Goal: Task Accomplishment & Management: Manage account settings

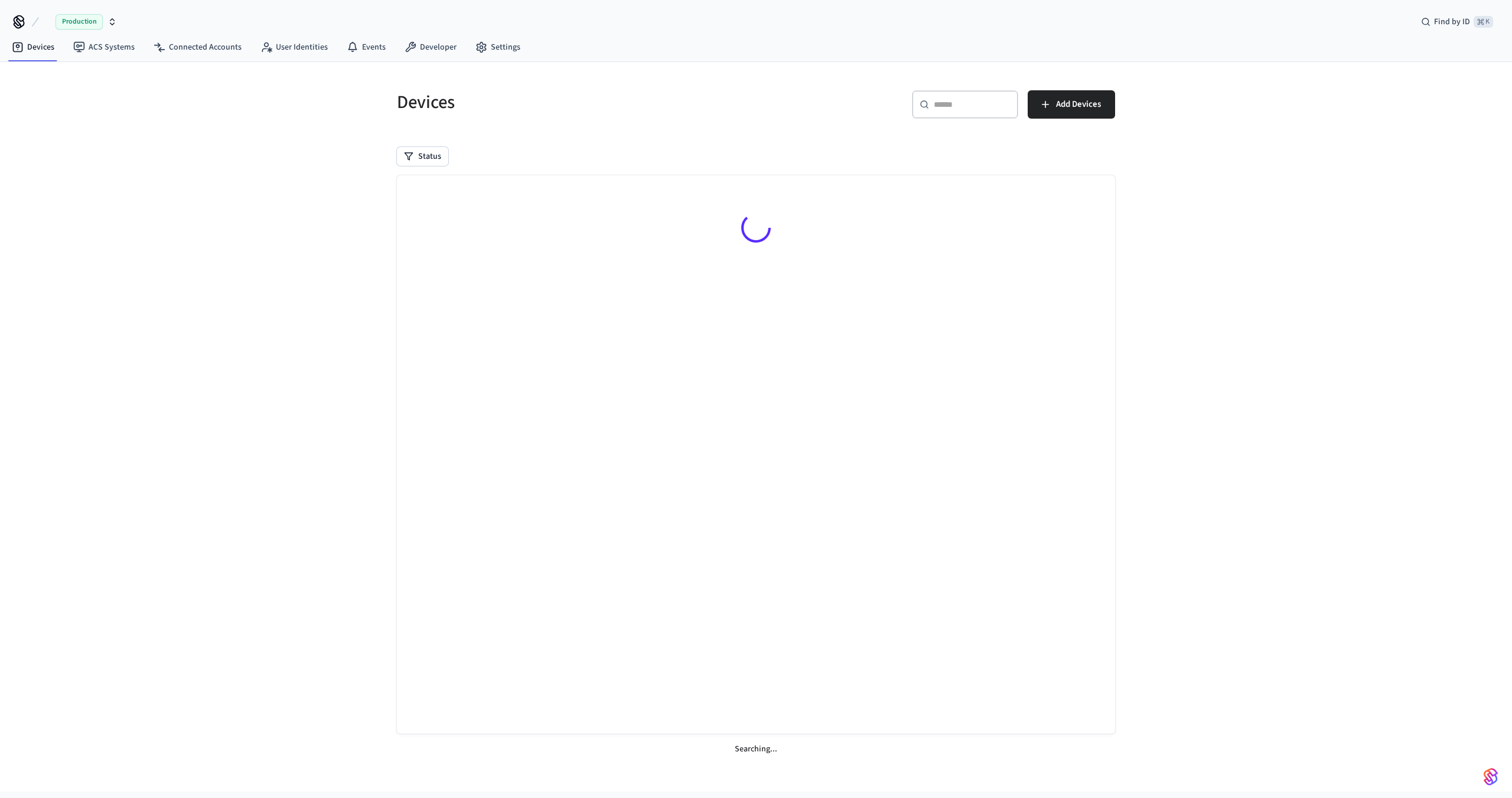
click at [1406, 271] on div "Devices ​ ​ Add Devices Status Searching..." at bounding box center [756, 426] width 1512 height 729
